Goal: Check status

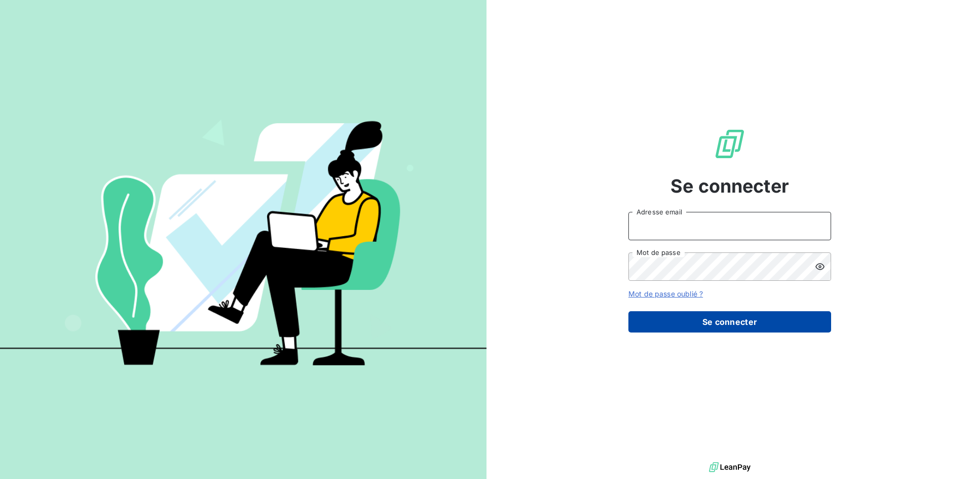
type input "[EMAIL_ADDRESS][DOMAIN_NAME]"
click at [708, 326] on button "Se connecter" at bounding box center [729, 321] width 203 height 21
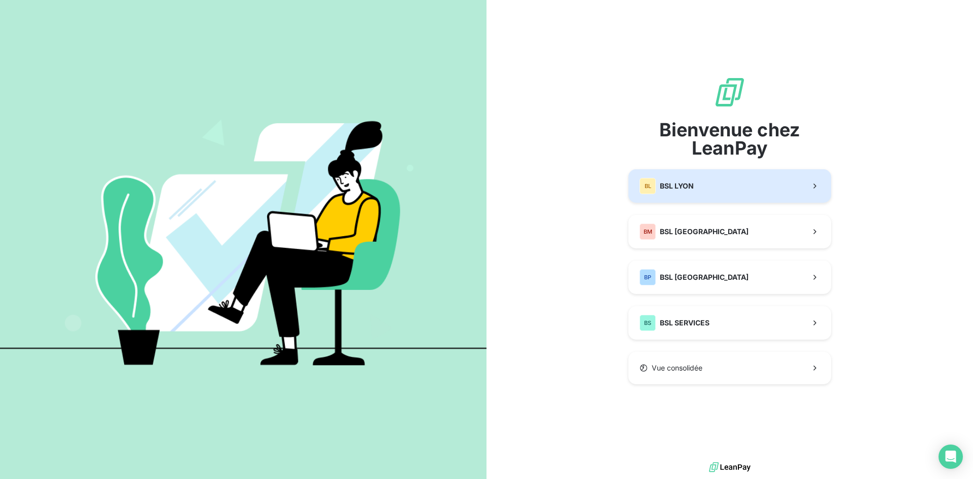
click at [684, 194] on button "BL BSL LYON" at bounding box center [729, 185] width 203 height 33
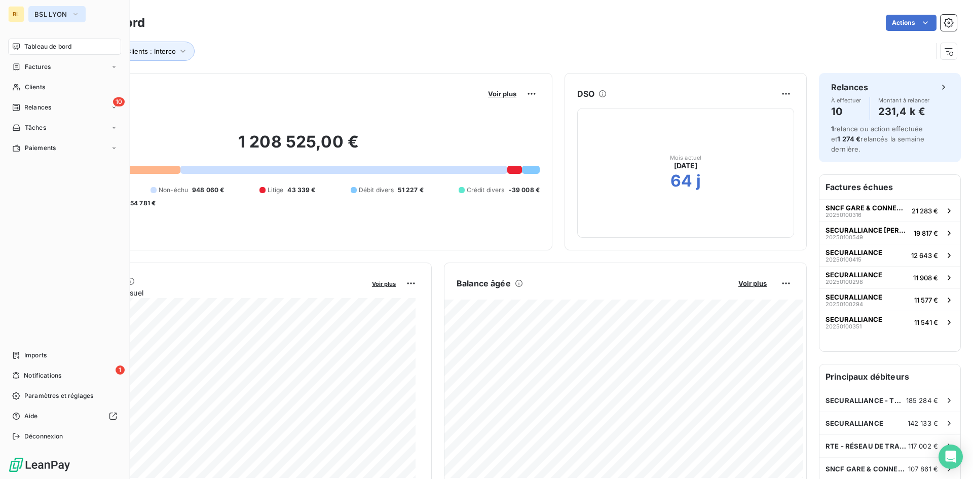
click at [75, 15] on icon "button" at bounding box center [75, 14] width 8 height 10
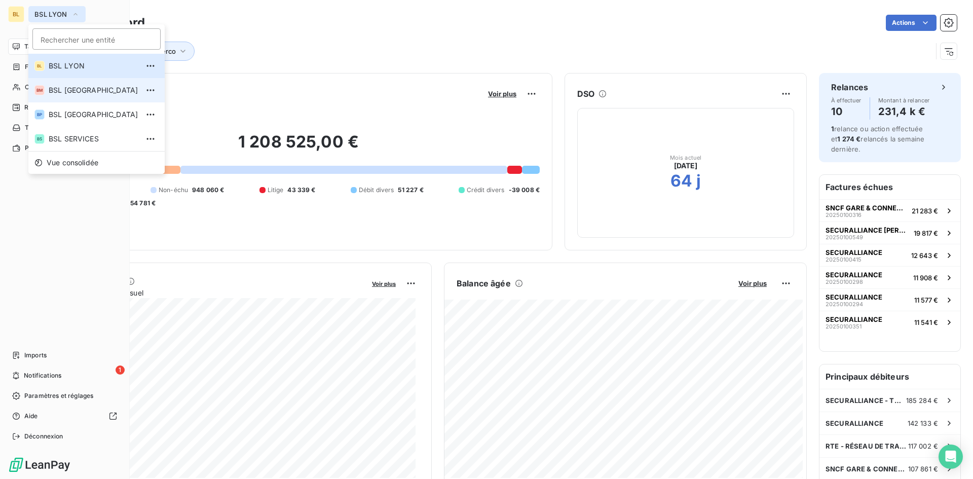
click at [71, 96] on li "BM BSL [GEOGRAPHIC_DATA]" at bounding box center [96, 90] width 136 height 24
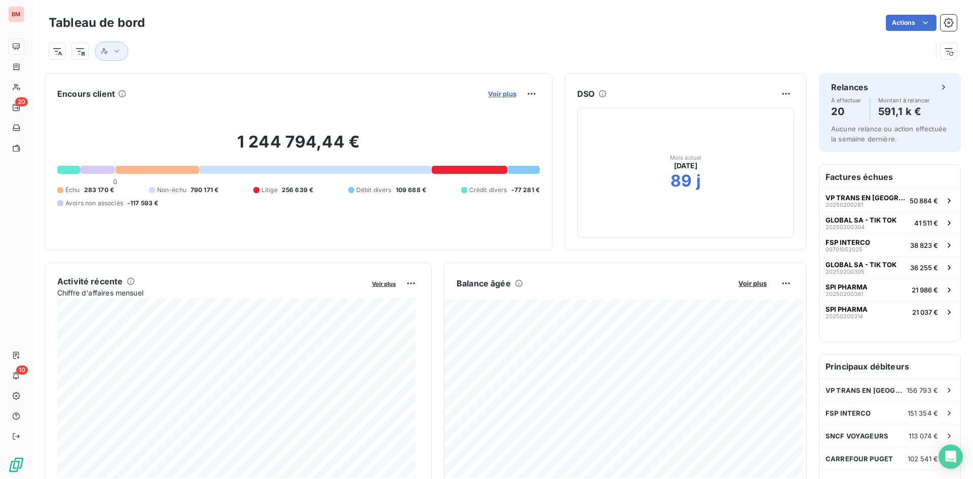
click at [488, 92] on span "Voir plus" at bounding box center [502, 94] width 28 height 8
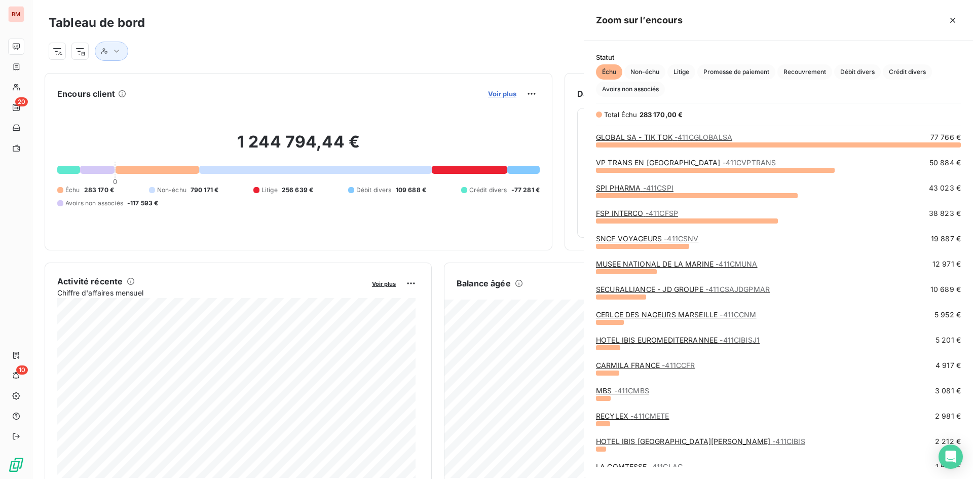
scroll to position [327, 382]
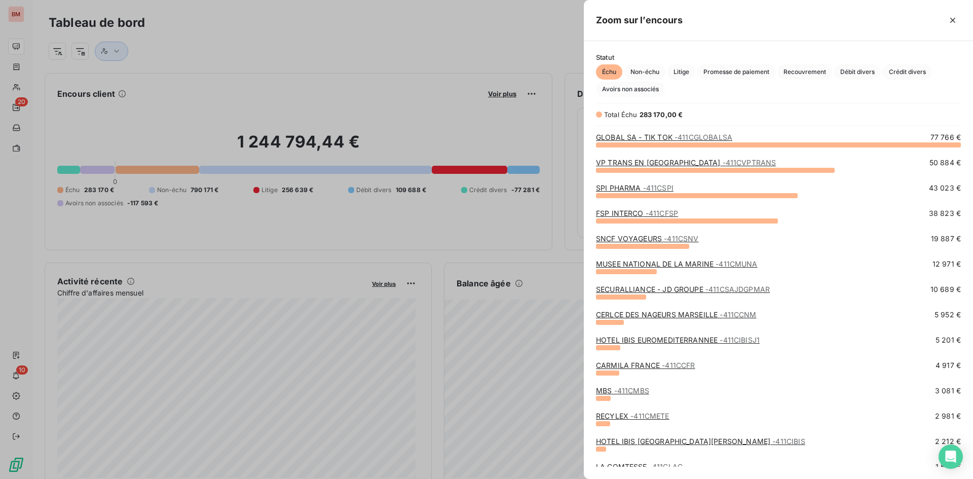
click at [302, 81] on div at bounding box center [486, 239] width 973 height 479
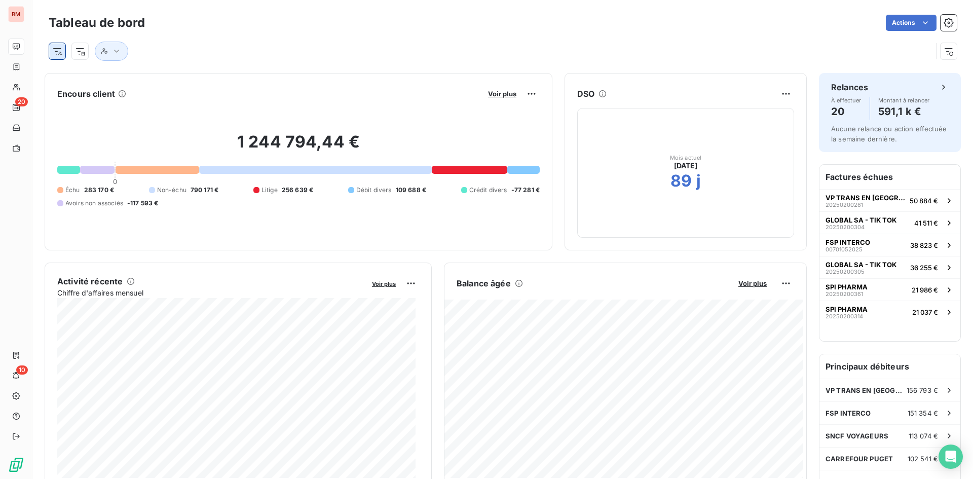
click at [62, 52] on html "BM 20 10 Tableau de bord Actions Encours client Voir plus 1 244 794,44 € 0 Échu…" at bounding box center [486, 239] width 973 height 479
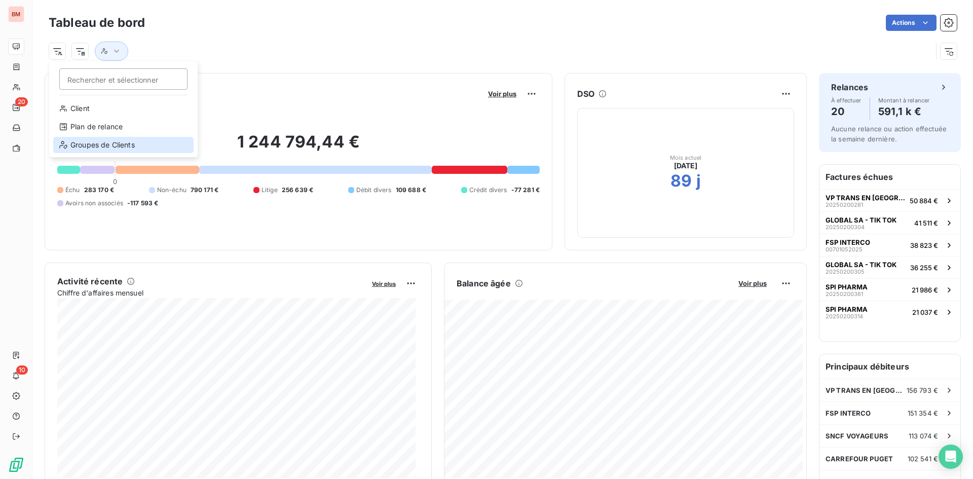
click at [86, 139] on div "Groupes de Clients" at bounding box center [123, 145] width 140 height 16
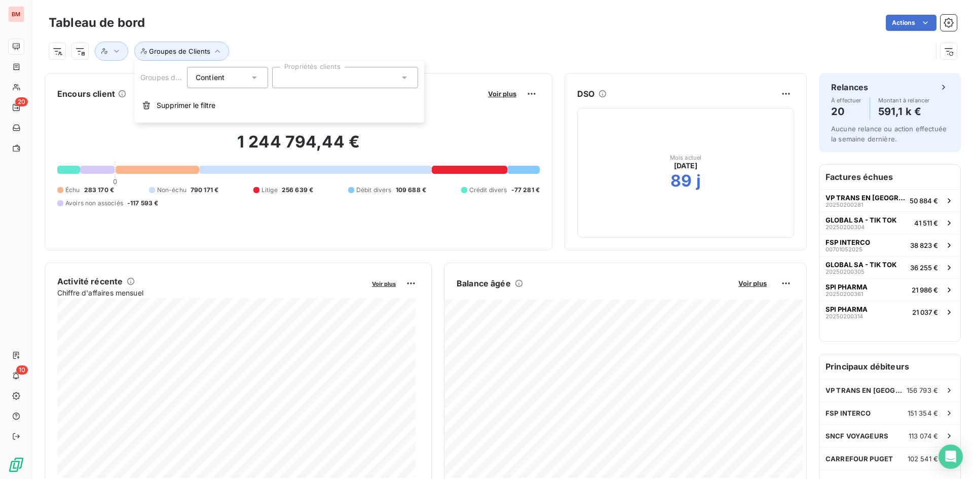
click at [237, 84] on div "Contient is" at bounding box center [223, 77] width 54 height 14
drag, startPoint x: 228, startPoint y: 122, endPoint x: 334, endPoint y: 94, distance: 109.5
click at [229, 122] on span "Ne contient pas" at bounding box center [234, 119] width 55 height 9
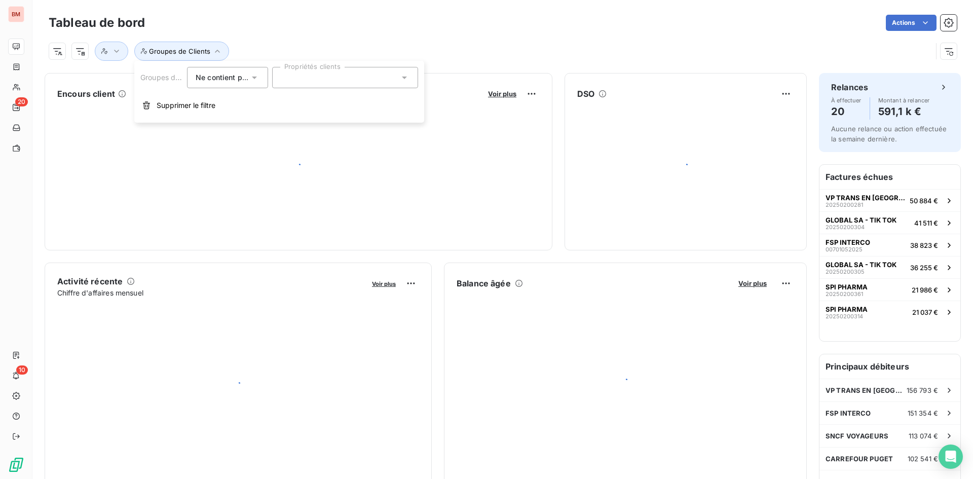
click at [335, 93] on div "Groupes de Clients Ne contient pas Propriétés clients Supprimer le filtre" at bounding box center [279, 92] width 290 height 62
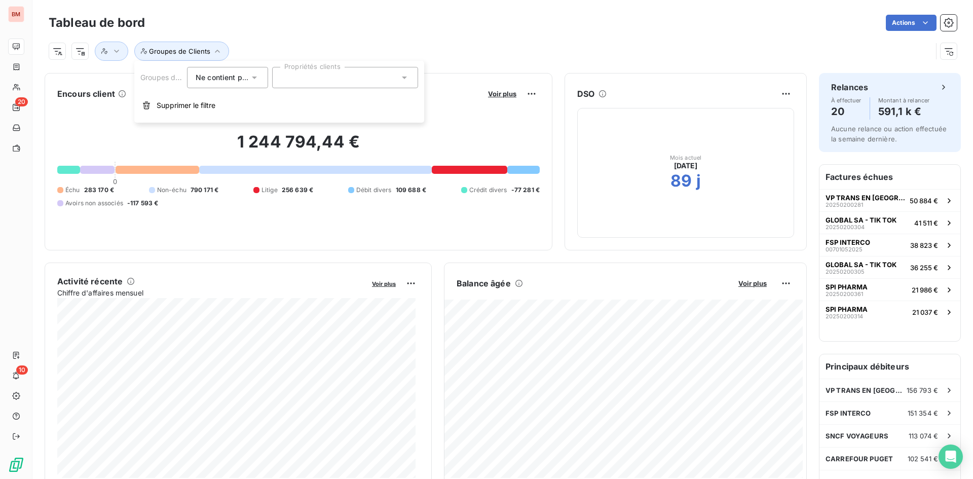
click at [334, 79] on div at bounding box center [345, 77] width 146 height 21
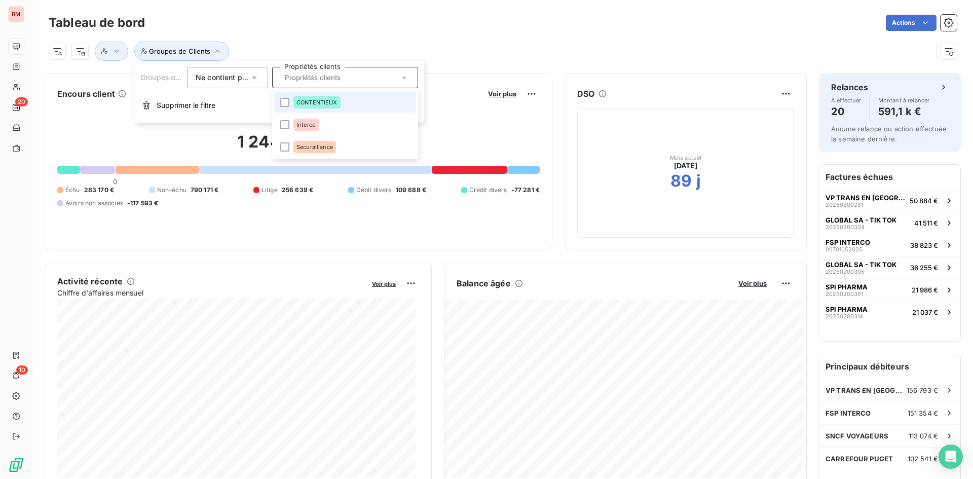
click at [307, 106] on div "CONTENTIEUX" at bounding box center [316, 102] width 47 height 12
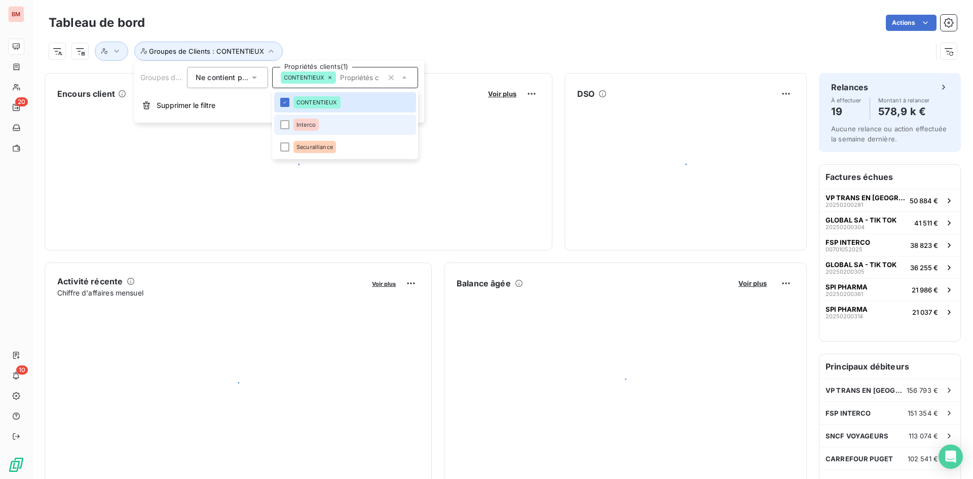
click at [303, 127] on span "Interco" at bounding box center [306, 125] width 19 height 6
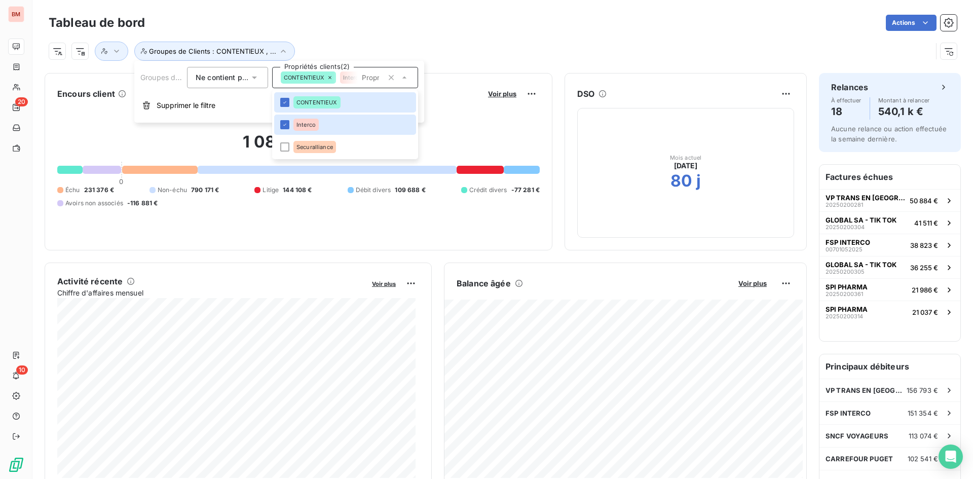
click at [354, 18] on div "Actions" at bounding box center [557, 23] width 800 height 16
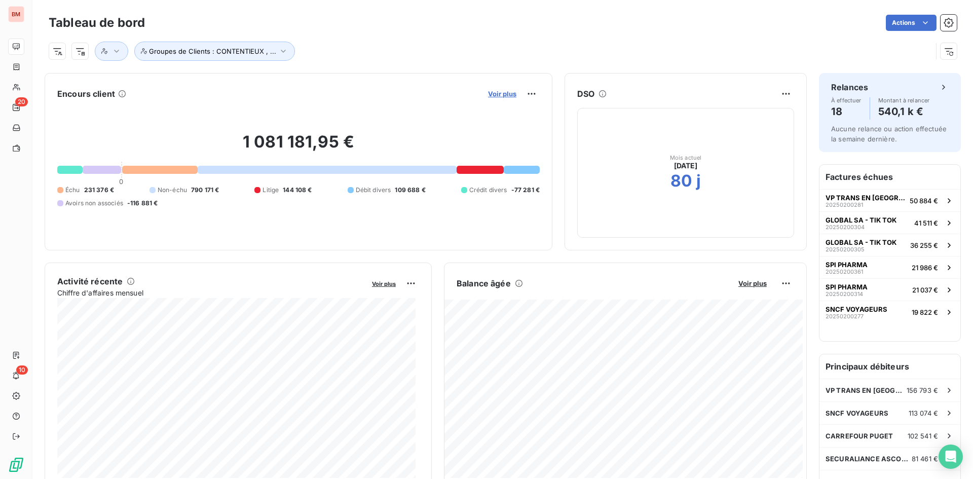
click at [498, 94] on span "Voir plus" at bounding box center [502, 94] width 28 height 8
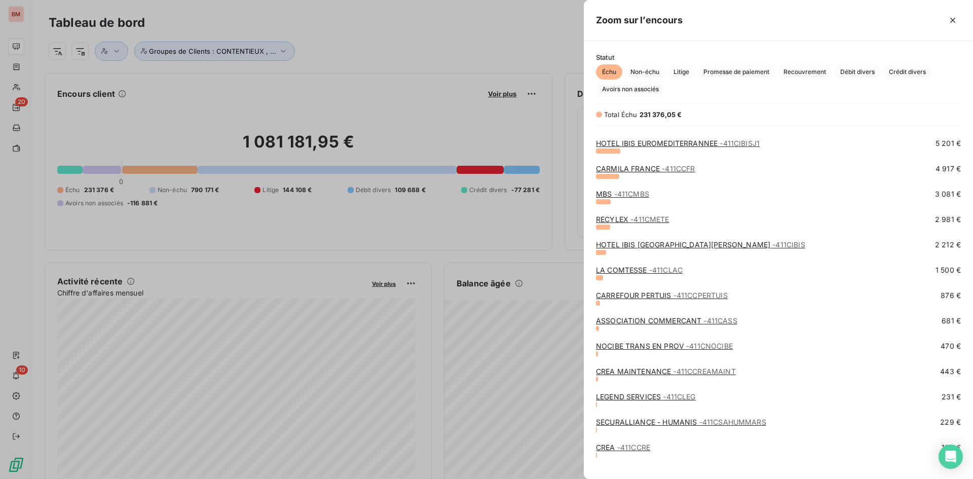
scroll to position [184, 0]
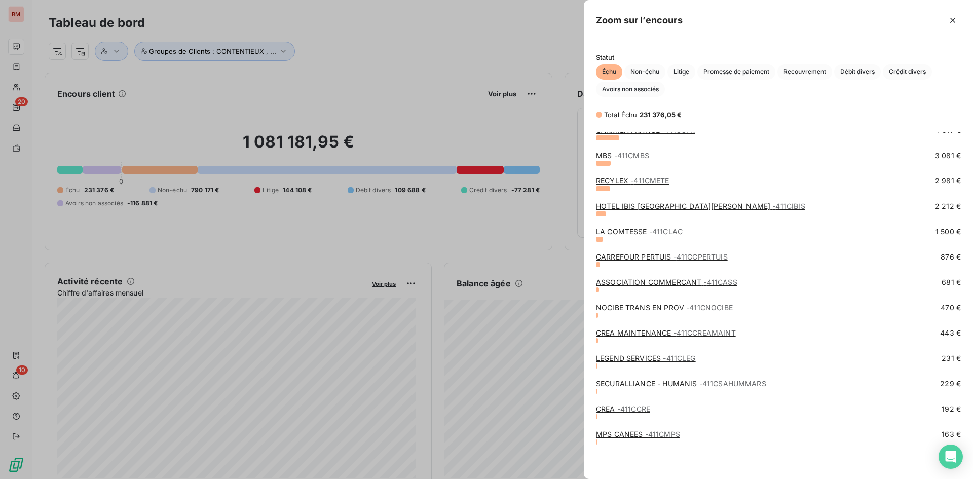
click at [664, 437] on span "- 411CMPS" at bounding box center [662, 434] width 35 height 9
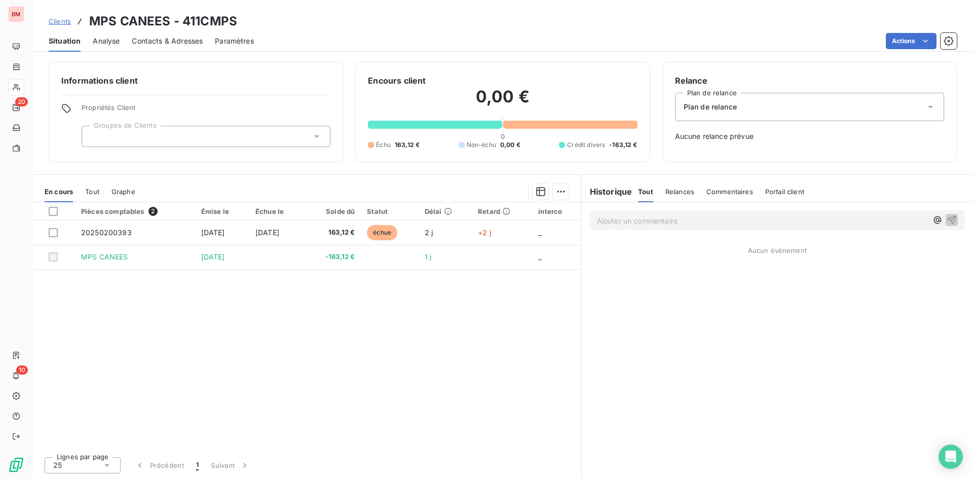
drag, startPoint x: 295, startPoint y: 374, endPoint x: 289, endPoint y: 334, distance: 40.5
click at [295, 374] on div "Pièces comptables 2 Émise le Échue le Solde dû Statut Délai Retard interco 2025…" at bounding box center [306, 325] width 549 height 246
